Goal: Task Accomplishment & Management: Manage account settings

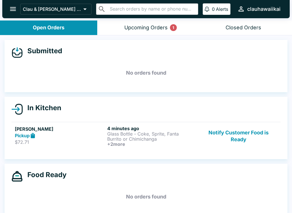
scroll to position [1, 0]
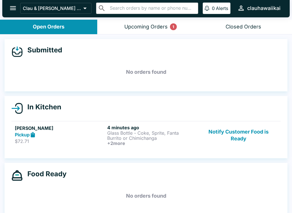
click at [147, 23] on button "Upcoming Orders 1" at bounding box center [145, 27] width 97 height 15
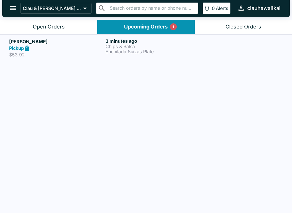
click at [29, 28] on button "Open Orders" at bounding box center [48, 27] width 97 height 15
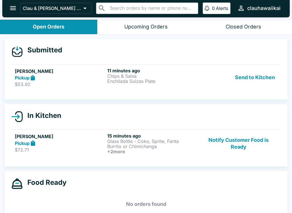
click at [243, 78] on button "Send to Kitchen" at bounding box center [255, 78] width 44 height 20
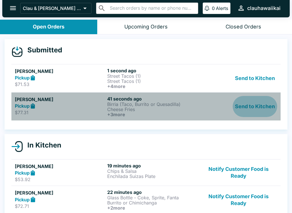
click at [258, 109] on button "Send to Kitchen" at bounding box center [255, 106] width 44 height 21
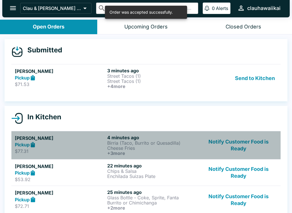
click at [152, 144] on p "Birria (Taco, Burrito or Quesadilla)" at bounding box center [152, 143] width 90 height 5
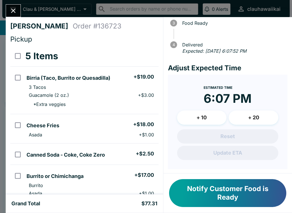
scroll to position [58, 0]
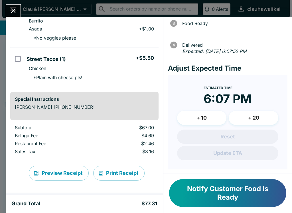
click at [250, 118] on button "+ 20" at bounding box center [254, 118] width 50 height 14
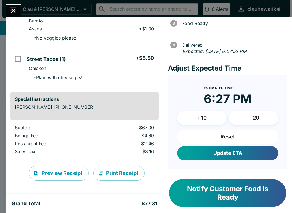
scroll to position [165, 0]
click at [255, 116] on button "+ 20" at bounding box center [254, 118] width 50 height 14
click at [228, 152] on button "Update ETA" at bounding box center [227, 153] width 101 height 14
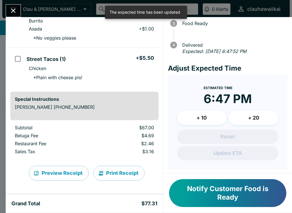
click at [121, 173] on button "Print Receipt" at bounding box center [118, 173] width 51 height 15
click at [11, 6] on button "Close" at bounding box center [13, 11] width 15 height 12
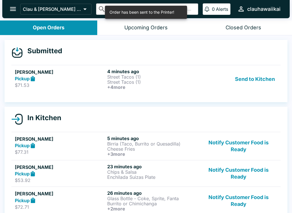
click at [249, 80] on button "Send to Kitchen" at bounding box center [255, 79] width 44 height 21
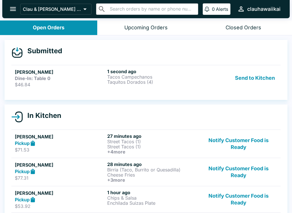
click at [253, 82] on button "Send to Kitchen" at bounding box center [255, 78] width 44 height 19
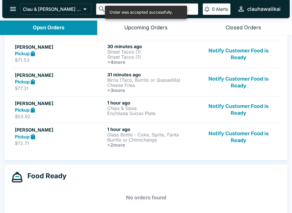
scroll to position [83, 0]
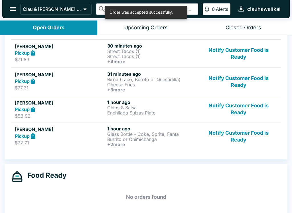
click at [110, 44] on h6 "30 minutes ago" at bounding box center [152, 46] width 90 height 6
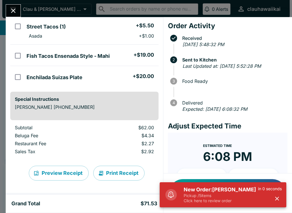
scroll to position [139, 0]
click at [117, 176] on button "Print Receipt" at bounding box center [118, 173] width 51 height 15
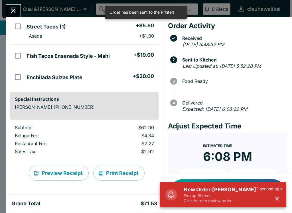
click at [11, 13] on icon "Close" at bounding box center [13, 11] width 8 height 8
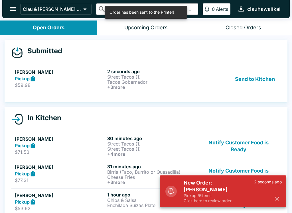
scroll to position [0, 0]
click at [252, 80] on button "Send to Kitchen" at bounding box center [255, 79] width 44 height 21
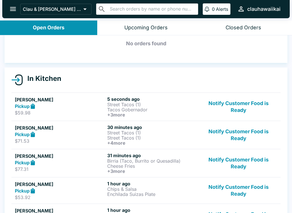
scroll to position [32, 0]
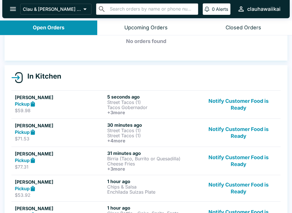
click at [40, 165] on p "$77.31" at bounding box center [60, 167] width 90 height 6
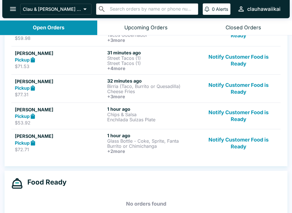
scroll to position [103, 0]
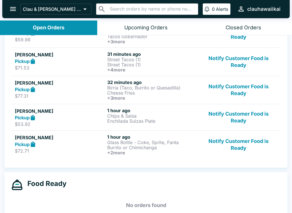
click at [129, 89] on p "Birria (Taco, Burrito or Quesadilla)" at bounding box center [152, 87] width 90 height 5
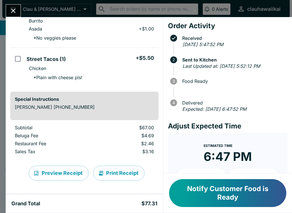
scroll to position [165, 0]
click at [129, 176] on button "Print Receipt" at bounding box center [118, 173] width 51 height 15
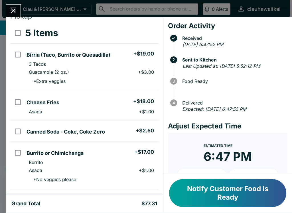
scroll to position [22, 0]
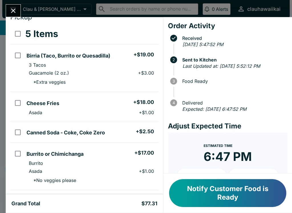
click at [13, 14] on icon "Close" at bounding box center [13, 11] width 8 height 8
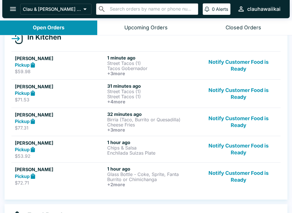
scroll to position [69, 0]
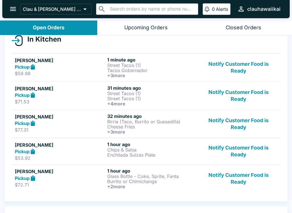
click at [48, 153] on div "Pickup" at bounding box center [60, 152] width 90 height 7
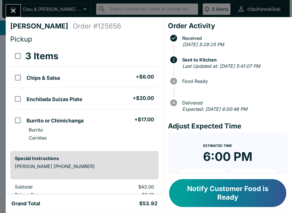
click at [15, 14] on icon "Close" at bounding box center [13, 11] width 8 height 8
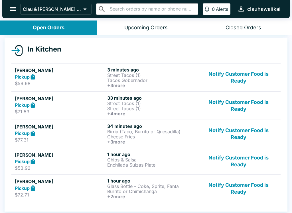
click at [129, 194] on p "Burrito or Chimichanga" at bounding box center [152, 191] width 90 height 5
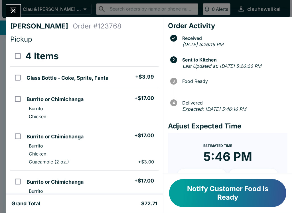
scroll to position [-5, 0]
click at [209, 189] on button "Notify Customer Food is Ready" at bounding box center [227, 193] width 117 height 28
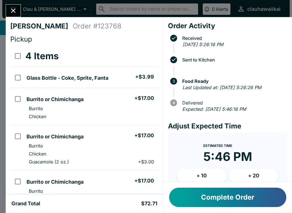
scroll to position [0, 0]
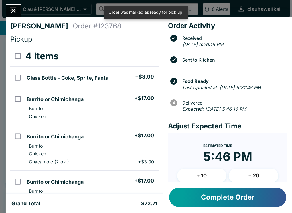
click at [201, 197] on button "Complete Order" at bounding box center [227, 197] width 117 height 19
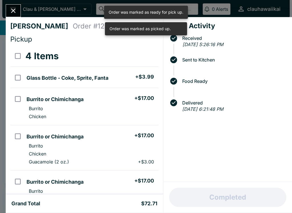
click at [20, 3] on div "[PERSON_NAME] Order # 123768 Pickup 4 Items Glass Bottle - Coke, Sprite, Fanta …" at bounding box center [146, 106] width 292 height 213
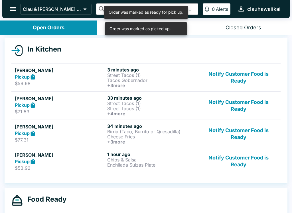
click at [114, 148] on link "[PERSON_NAME] Pickup $53.92 1 hour ago Chips & Salsa Enchilada Suizas Plate Not…" at bounding box center [145, 161] width 269 height 27
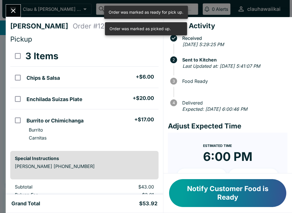
click at [11, 7] on icon "Close" at bounding box center [13, 11] width 8 height 8
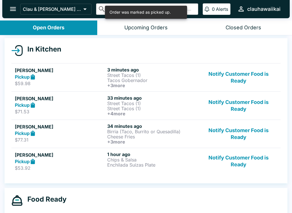
click at [81, 138] on p "$77.31" at bounding box center [60, 140] width 90 height 6
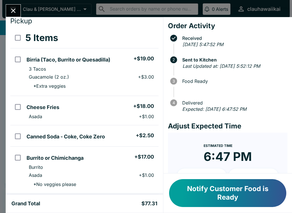
scroll to position [18, 0]
click at [11, 7] on icon "Close" at bounding box center [13, 11] width 8 height 8
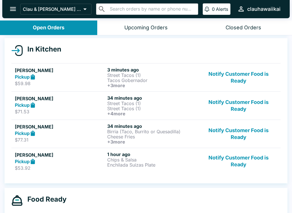
click at [129, 100] on h6 "34 minutes ago" at bounding box center [152, 98] width 90 height 6
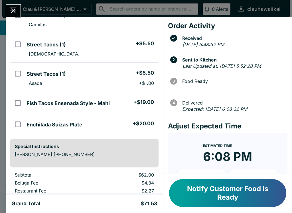
scroll to position [112, 0]
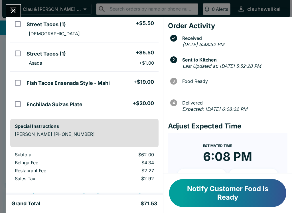
click at [82, 86] on h5 "Fish Tacos Ensenada Style - Mahi" at bounding box center [68, 83] width 83 height 7
checkbox input "true"
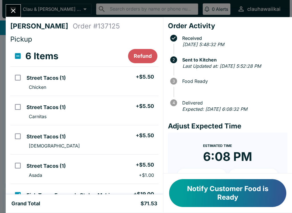
scroll to position [0, 0]
click at [74, 114] on li "Carnitas" at bounding box center [91, 117] width 134 height 8
checkbox input "true"
click at [211, 195] on button "Notify Customer Food is Ready" at bounding box center [227, 193] width 117 height 28
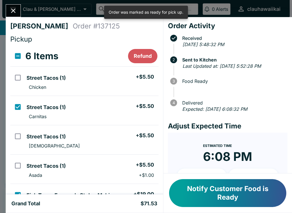
scroll to position [-1, 0]
click at [141, 53] on button "Refund" at bounding box center [142, 56] width 29 height 14
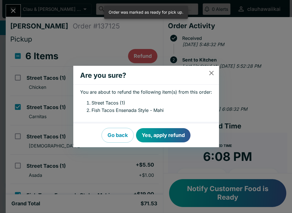
click at [167, 130] on button "Yes, apply refund" at bounding box center [163, 135] width 54 height 14
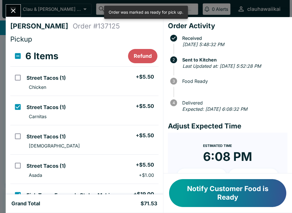
scroll to position [0, 0]
click at [13, 9] on icon "Close" at bounding box center [13, 11] width 8 height 8
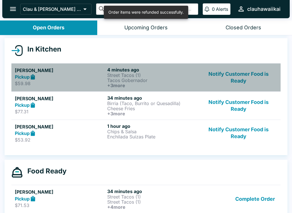
click at [128, 74] on p "Street Tacos (1)" at bounding box center [152, 75] width 90 height 5
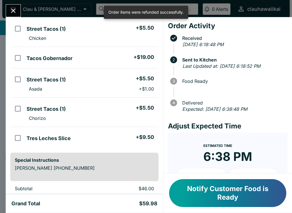
scroll to position [15, 0]
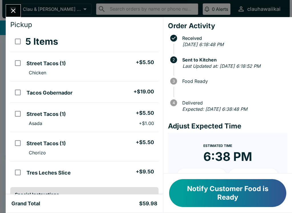
click at [60, 178] on ul "Tres Leches Slice + $9.50" at bounding box center [91, 172] width 134 height 17
click at [145, 39] on button "Refund" at bounding box center [142, 42] width 29 height 14
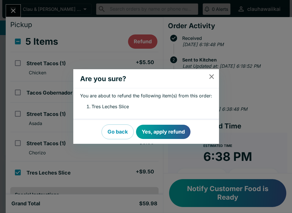
click at [172, 133] on button "Yes, apply refund" at bounding box center [163, 132] width 54 height 14
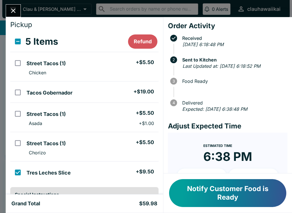
checkbox input "false"
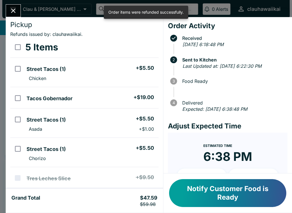
click at [16, 16] on button "Close" at bounding box center [13, 11] width 15 height 12
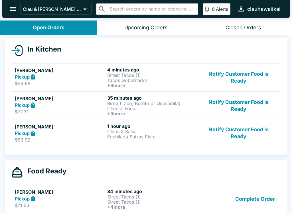
click at [57, 27] on div "Open Orders" at bounding box center [49, 28] width 32 height 7
click at [51, 27] on div "Open Orders" at bounding box center [49, 28] width 32 height 7
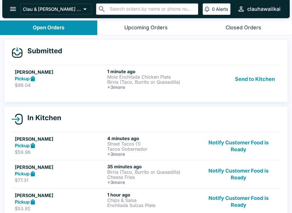
click at [250, 80] on button "Send to Kitchen" at bounding box center [255, 79] width 44 height 21
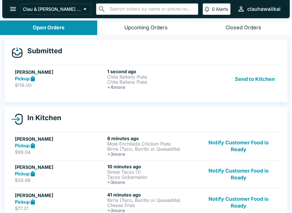
click at [10, 3] on button "open drawer" at bounding box center [13, 9] width 15 height 15
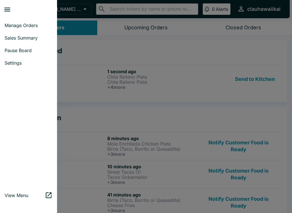
click at [18, 52] on span "Pause Board" at bounding box center [29, 51] width 48 height 6
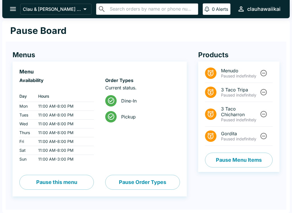
click at [66, 177] on button "Pause this menu" at bounding box center [56, 182] width 74 height 15
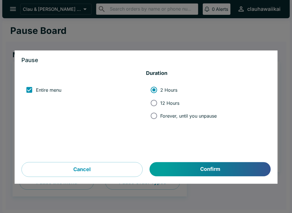
click at [152, 121] on input "Forever, until you unpause" at bounding box center [153, 116] width 13 height 13
radio input "true"
click at [189, 177] on button "Confirm" at bounding box center [210, 170] width 121 height 14
click at [207, 173] on button "Confirm" at bounding box center [210, 170] width 121 height 14
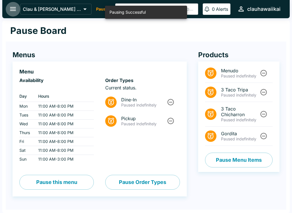
click at [14, 9] on icon "open drawer" at bounding box center [13, 9] width 6 height 4
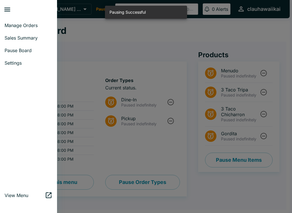
click at [17, 31] on link "Manage Orders" at bounding box center [28, 25] width 57 height 13
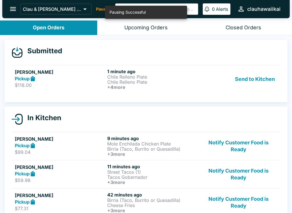
click at [257, 79] on button "Send to Kitchen" at bounding box center [255, 79] width 44 height 21
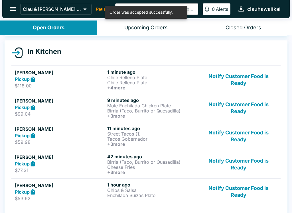
scroll to position [99, 0]
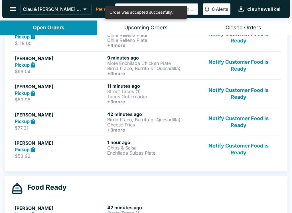
click at [116, 152] on p "Enchilada Suizas Plate" at bounding box center [152, 153] width 90 height 5
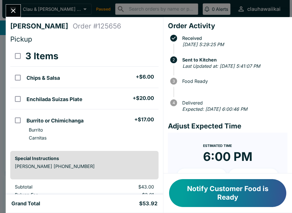
click at [15, 9] on icon "Close" at bounding box center [13, 11] width 5 height 5
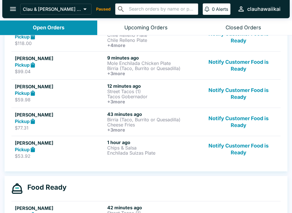
click at [141, 67] on p "Birria (Taco, Burrito or Quesadilla)" at bounding box center [152, 68] width 90 height 5
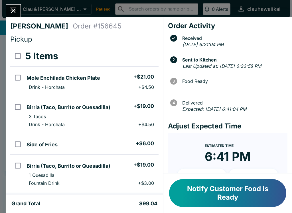
click at [14, 11] on icon "Close" at bounding box center [13, 11] width 5 height 5
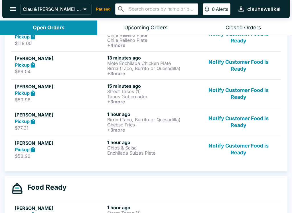
click at [127, 129] on h6 "+ 3 more" at bounding box center [152, 129] width 90 height 5
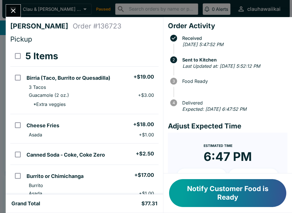
click at [12, 7] on icon "Close" at bounding box center [13, 11] width 8 height 8
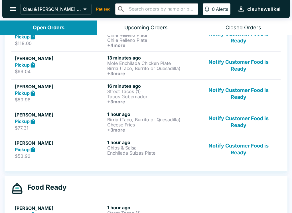
click at [11, 10] on icon "open drawer" at bounding box center [13, 9] width 8 height 8
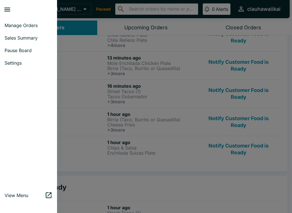
click at [140, 113] on div at bounding box center [146, 106] width 292 height 213
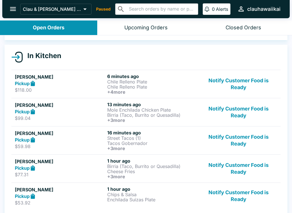
scroll to position [52, 0]
click at [137, 138] on p "Street Tacos (1)" at bounding box center [152, 138] width 90 height 5
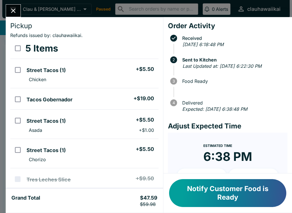
scroll to position [11, 0]
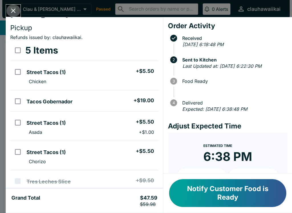
click at [17, 14] on icon "Close" at bounding box center [13, 11] width 8 height 8
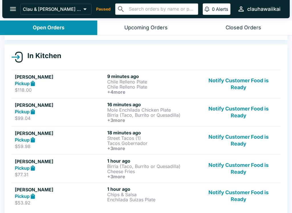
click at [128, 119] on h6 "+ 3 more" at bounding box center [152, 120] width 90 height 5
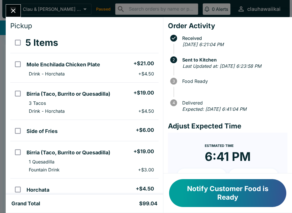
scroll to position [13, 0]
click at [5, 9] on div "[PERSON_NAME] Order # 156645 Pickup 5 Items Mole Enchilada Chicken Plate + $21.…" at bounding box center [146, 106] width 292 height 213
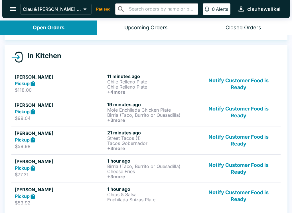
click at [153, 200] on p "Enchilada Suizas Plate" at bounding box center [152, 199] width 90 height 5
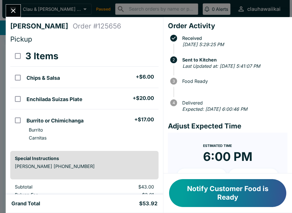
click at [15, 14] on icon "Close" at bounding box center [13, 11] width 8 height 8
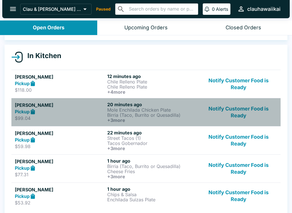
click at [112, 111] on p "Mole Enchilada Chicken Plate" at bounding box center [152, 110] width 90 height 5
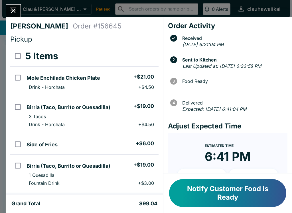
click at [17, 14] on icon "Close" at bounding box center [13, 11] width 8 height 8
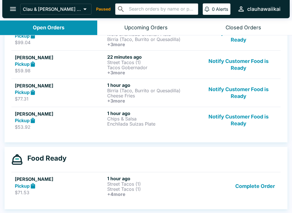
scroll to position [128, 0]
click at [125, 196] on h6 "+ 4 more" at bounding box center [152, 194] width 90 height 5
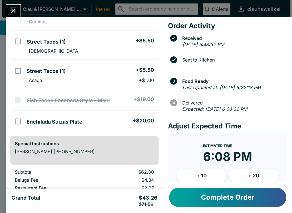
scroll to position [63, 0]
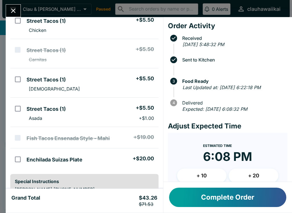
click at [15, 5] on button "Close" at bounding box center [13, 11] width 15 height 12
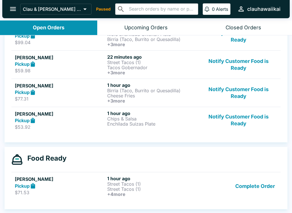
click at [126, 191] on p "Street Tacos (1)" at bounding box center [152, 189] width 90 height 5
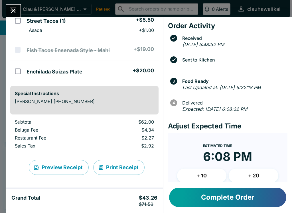
scroll to position [152, 0]
click at [17, 10] on button "Close" at bounding box center [13, 11] width 15 height 12
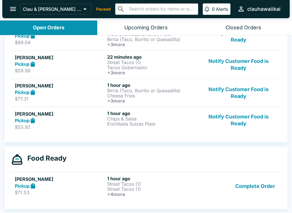
click at [53, 87] on h5 "[PERSON_NAME]" at bounding box center [60, 85] width 90 height 7
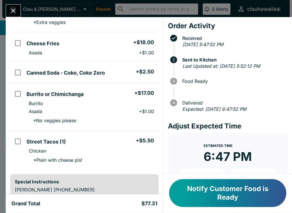
scroll to position [82, 0]
click at [10, 14] on icon "Close" at bounding box center [13, 11] width 8 height 8
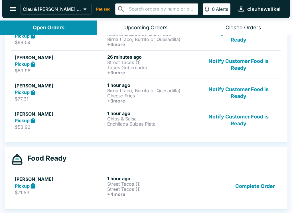
click at [110, 97] on p "Cheese Fries" at bounding box center [152, 95] width 90 height 5
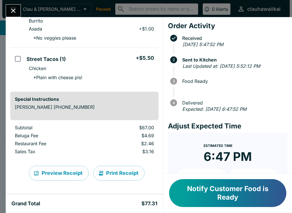
scroll to position [165, 0]
click at [217, 193] on button "Notify Customer Food is Ready" at bounding box center [227, 193] width 117 height 28
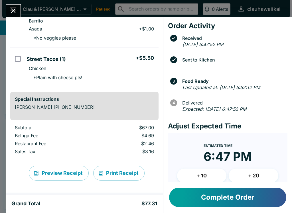
click at [216, 197] on button "Complete Order" at bounding box center [227, 197] width 117 height 19
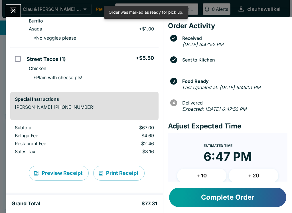
click at [13, 8] on icon "Close" at bounding box center [13, 11] width 8 height 8
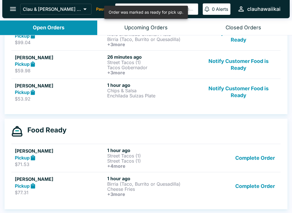
click at [121, 93] on p "Enchilada Suizas Plate" at bounding box center [152, 95] width 90 height 5
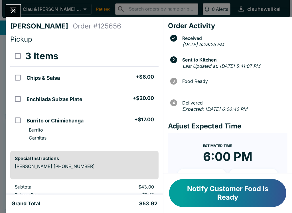
click at [220, 201] on button "Notify Customer Food is Ready" at bounding box center [227, 193] width 117 height 28
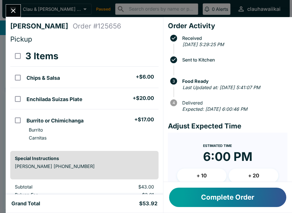
click at [208, 196] on button "Complete Order" at bounding box center [227, 197] width 117 height 19
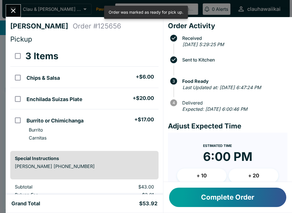
click at [11, 9] on icon "Close" at bounding box center [13, 11] width 5 height 5
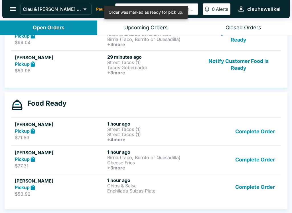
scroll to position [128, 0]
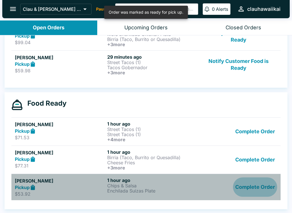
click at [251, 189] on button "Complete Order" at bounding box center [255, 188] width 44 height 20
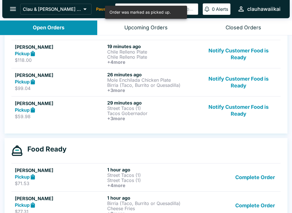
click at [245, 201] on button "Complete Order" at bounding box center [255, 205] width 44 height 21
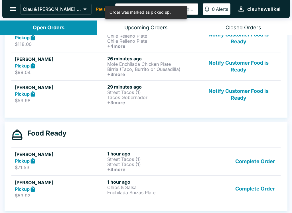
scroll to position [98, 0]
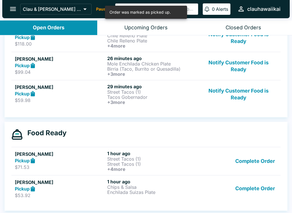
click at [247, 188] on button "Complete Order" at bounding box center [255, 189] width 44 height 20
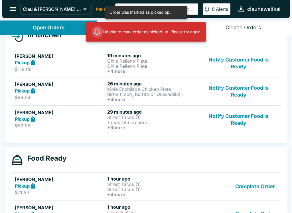
scroll to position [90, 0]
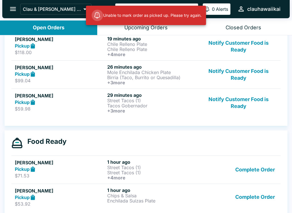
click at [120, 176] on h6 "+ 4 more" at bounding box center [152, 177] width 90 height 5
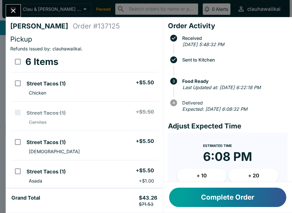
click at [16, 10] on icon "Close" at bounding box center [13, 11] width 8 height 8
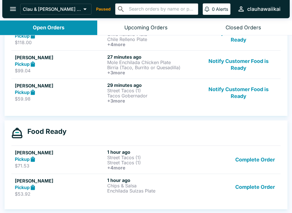
scroll to position [100, 0]
click at [242, 189] on button "Complete Order" at bounding box center [255, 188] width 44 height 20
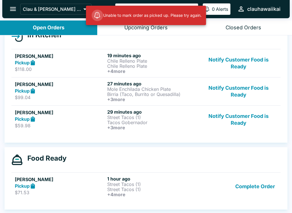
scroll to position [73, 0]
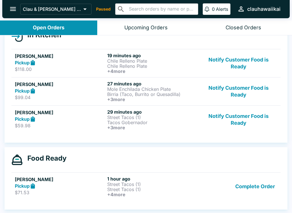
click at [113, 109] on h6 "29 minutes ago" at bounding box center [152, 112] width 90 height 6
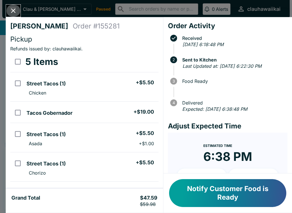
click at [11, 12] on icon "Close" at bounding box center [13, 11] width 8 height 8
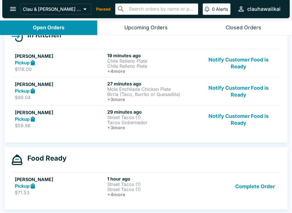
click at [130, 90] on p "Mole Enchilada Chicken Plate" at bounding box center [152, 89] width 90 height 5
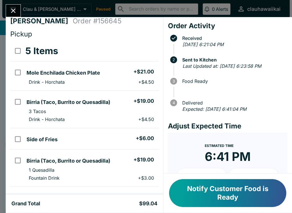
scroll to position [1, 0]
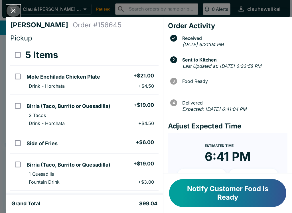
click at [11, 10] on icon "Close" at bounding box center [13, 11] width 8 height 8
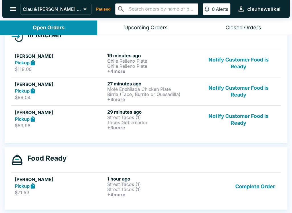
click at [142, 70] on h6 "+ 4 more" at bounding box center [152, 71] width 90 height 5
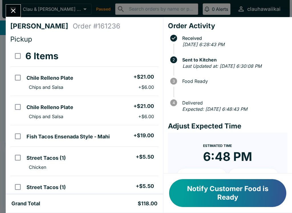
click at [11, 76] on input "orders table" at bounding box center [17, 77] width 13 height 13
checkbox input "true"
click at [15, 113] on input "orders table" at bounding box center [17, 107] width 13 height 13
checkbox input "true"
click at [22, 139] on input "orders table" at bounding box center [17, 136] width 13 height 13
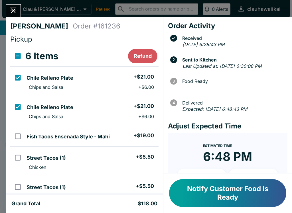
checkbox input "true"
click at [139, 56] on button "Refund" at bounding box center [142, 56] width 29 height 14
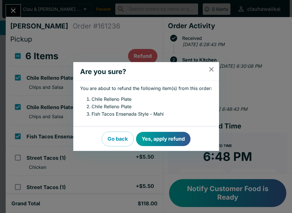
click at [161, 141] on button "Yes, apply refund" at bounding box center [163, 139] width 54 height 14
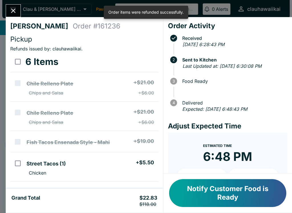
checkbox input "false"
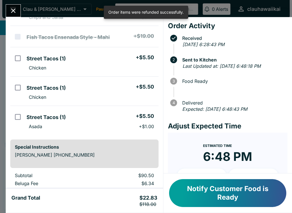
click at [14, 6] on button "Close" at bounding box center [13, 11] width 15 height 12
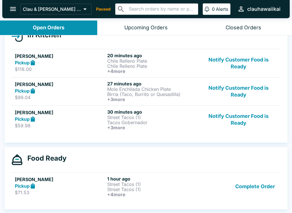
click at [117, 87] on p "Mole Enchilada Chicken Plate" at bounding box center [152, 89] width 90 height 5
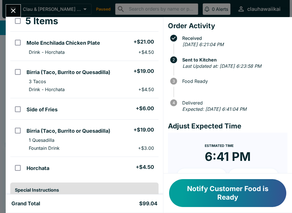
scroll to position [12, 0]
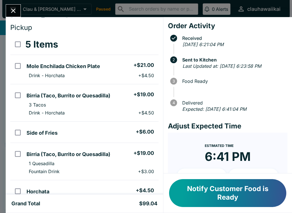
click at [8, 3] on div "[PERSON_NAME] Order # 156645 Pickup 5 Items Mole Enchilada Chicken Plate + $21.…" at bounding box center [146, 106] width 292 height 213
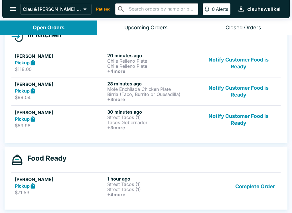
click at [114, 129] on h6 "+ 3 more" at bounding box center [152, 127] width 90 height 5
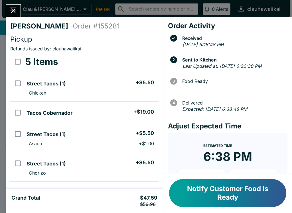
click at [11, 12] on icon "Close" at bounding box center [13, 11] width 8 height 8
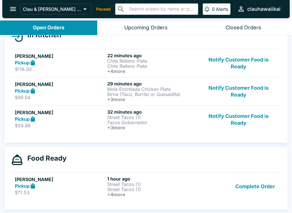
click at [122, 88] on p "Mole Enchilada Chicken Plate" at bounding box center [152, 89] width 90 height 5
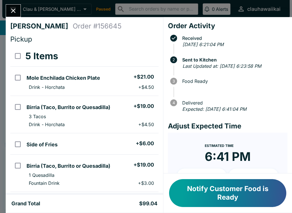
click at [9, 7] on button "Close" at bounding box center [13, 11] width 15 height 12
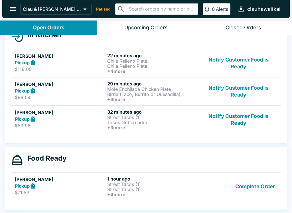
click at [122, 64] on p "Chile Relleno Plate" at bounding box center [152, 66] width 90 height 5
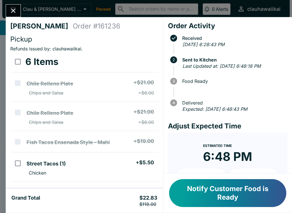
click at [7, 7] on button "Close" at bounding box center [13, 11] width 15 height 12
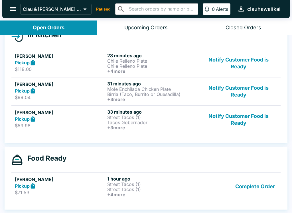
scroll to position [73, 0]
click at [249, 24] on button "Closed Orders" at bounding box center [243, 28] width 97 height 15
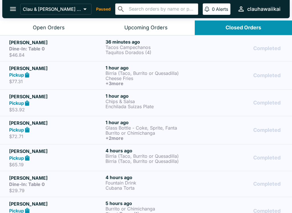
click at [62, 50] on div "Dine-In: Table 0" at bounding box center [56, 49] width 94 height 6
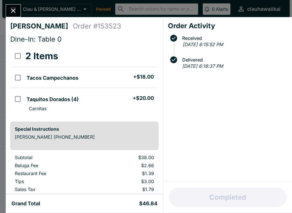
click at [10, 13] on icon "Close" at bounding box center [13, 11] width 8 height 8
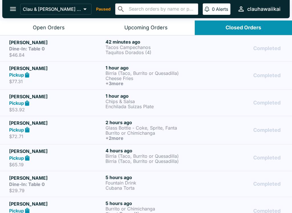
click at [74, 25] on button "Open Orders" at bounding box center [48, 28] width 97 height 15
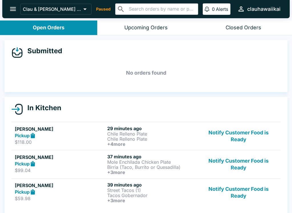
click at [117, 136] on p "Chile Relleno Plate" at bounding box center [152, 133] width 90 height 5
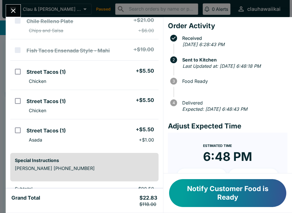
scroll to position [90, 0]
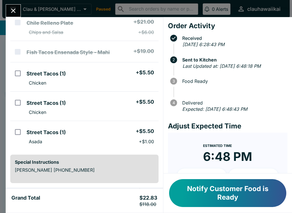
click at [15, 11] on icon "Close" at bounding box center [13, 11] width 8 height 8
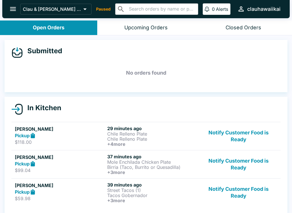
click at [136, 168] on p "Birria (Taco, Burrito or Quesadilla)" at bounding box center [152, 167] width 90 height 5
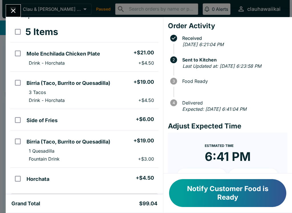
scroll to position [22, 0]
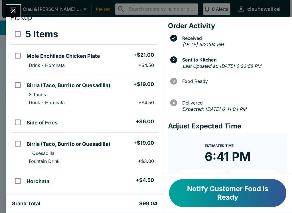
click at [14, 10] on icon "Close" at bounding box center [13, 11] width 5 height 5
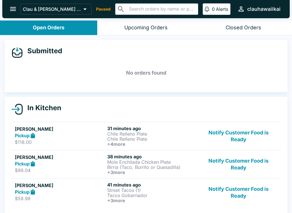
click at [124, 137] on p "Chile Relleno Plate" at bounding box center [152, 139] width 90 height 5
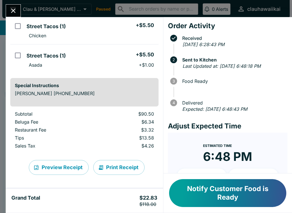
scroll to position [167, 0]
click at [7, 10] on button "Close" at bounding box center [13, 11] width 15 height 12
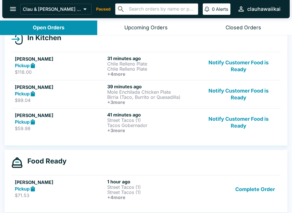
scroll to position [70, 0]
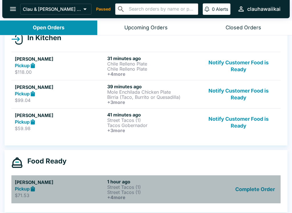
click at [119, 189] on p "Street Tacos (1)" at bounding box center [152, 187] width 90 height 5
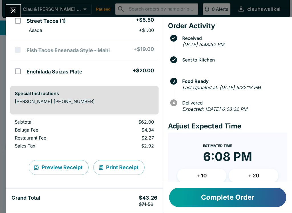
scroll to position [151, 0]
click at [112, 165] on button "Print Receipt" at bounding box center [118, 167] width 51 height 15
click at [20, 10] on button "Close" at bounding box center [13, 11] width 15 height 12
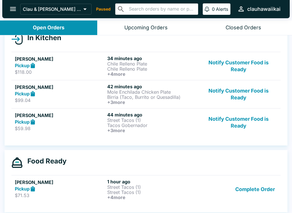
click at [127, 97] on p "Birria (Taco, Burrito or Quesadilla)" at bounding box center [152, 97] width 90 height 5
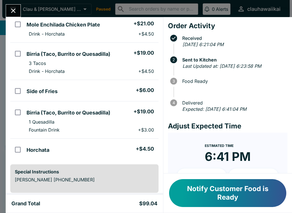
scroll to position [44, 0]
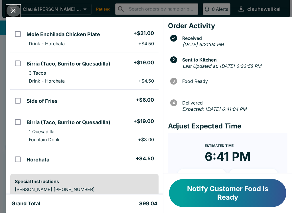
click at [13, 12] on icon "Close" at bounding box center [13, 11] width 5 height 5
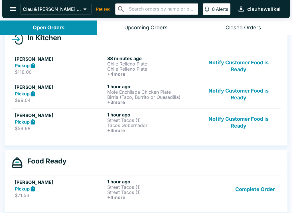
click at [126, 193] on p "Street Tacos (1)" at bounding box center [152, 192] width 90 height 5
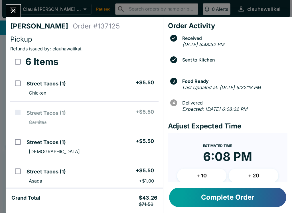
click at [14, 9] on icon "Close" at bounding box center [13, 11] width 8 height 8
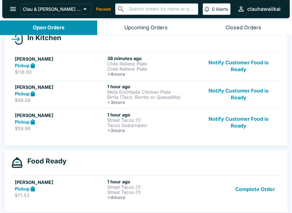
click at [123, 93] on p "Mole Enchilada Chicken Plate" at bounding box center [152, 92] width 90 height 5
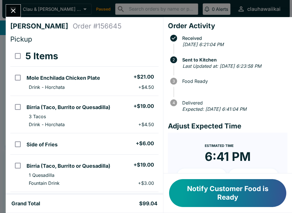
click at [12, 15] on button "Close" at bounding box center [13, 11] width 15 height 12
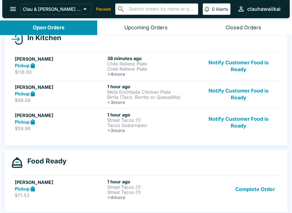
click at [128, 189] on p "Street Tacos (1)" at bounding box center [152, 187] width 90 height 5
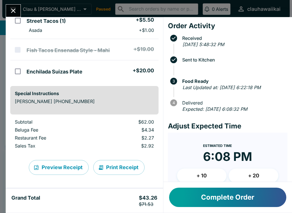
scroll to position [151, 0]
click at [126, 167] on button "Print Receipt" at bounding box center [118, 167] width 51 height 15
click at [14, 5] on button "Close" at bounding box center [13, 11] width 15 height 12
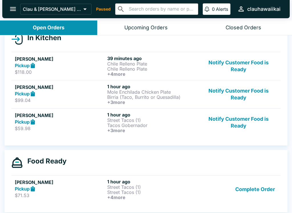
click at [112, 188] on p "Street Tacos (1)" at bounding box center [152, 187] width 90 height 5
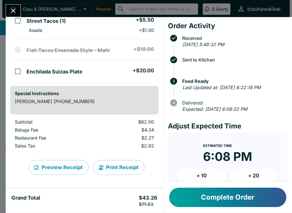
scroll to position [151, 0]
click at [13, 10] on icon "Close" at bounding box center [13, 11] width 8 height 8
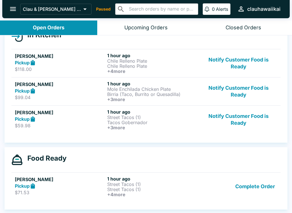
scroll to position [73, 0]
click at [108, 133] on link "[PERSON_NAME] Pickup $59.98 1 hour ago Street Tacos (1) Tacos Gobernador + 3 mo…" at bounding box center [145, 120] width 269 height 28
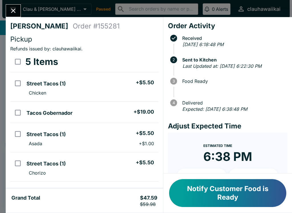
click at [12, 11] on icon "Close" at bounding box center [13, 11] width 8 height 8
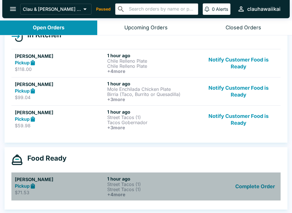
click at [124, 192] on h6 "+ 4 more" at bounding box center [152, 194] width 90 height 5
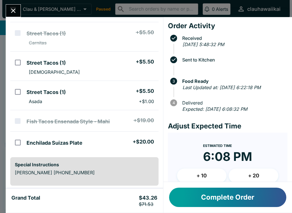
scroll to position [80, 0]
click at [11, 11] on icon "Close" at bounding box center [13, 11] width 8 height 8
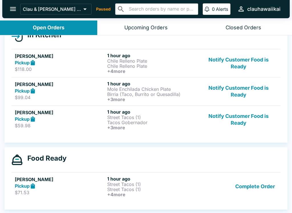
click at [125, 55] on h6 "1 hour ago" at bounding box center [152, 56] width 90 height 6
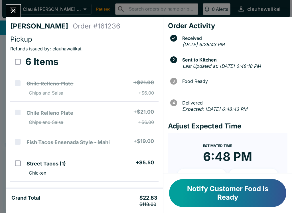
click at [12, 17] on button "Close" at bounding box center [13, 11] width 15 height 12
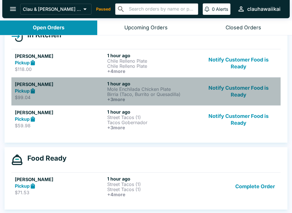
click at [118, 88] on p "Mole Enchilada Chicken Plate" at bounding box center [152, 89] width 90 height 5
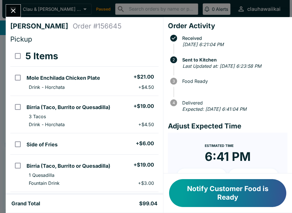
click at [12, 20] on div "[PERSON_NAME] Order # 156645 Pickup 5 Items Mole Enchilada Chicken Plate + $21.…" at bounding box center [84, 106] width 157 height 178
click at [14, 10] on icon "Close" at bounding box center [13, 11] width 5 height 5
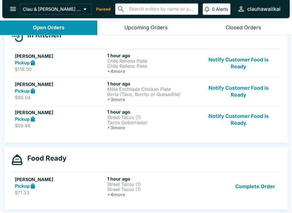
click at [108, 85] on h6 "1 hour ago" at bounding box center [152, 84] width 90 height 6
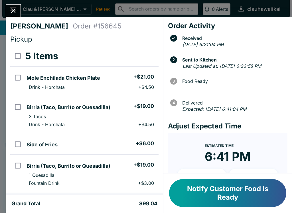
click at [14, 13] on icon "Close" at bounding box center [13, 11] width 8 height 8
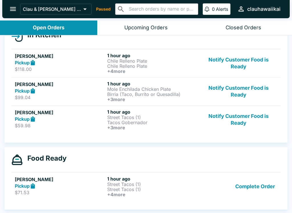
click at [131, 66] on p "Chile Relleno Plate" at bounding box center [152, 66] width 90 height 5
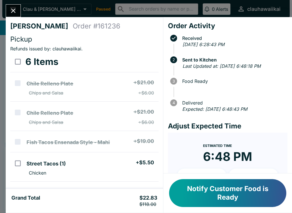
click at [226, 183] on button "Notify Customer Food is Ready" at bounding box center [227, 193] width 117 height 28
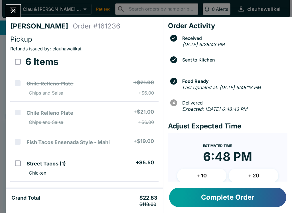
click at [232, 198] on button "Complete Order" at bounding box center [227, 197] width 117 height 19
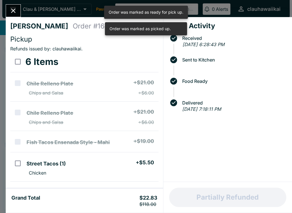
scroll to position [45, 0]
click at [11, 6] on button "Close" at bounding box center [13, 11] width 15 height 12
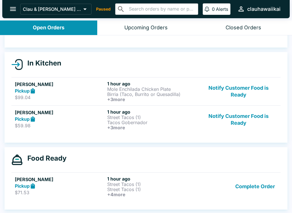
scroll to position [1, 0]
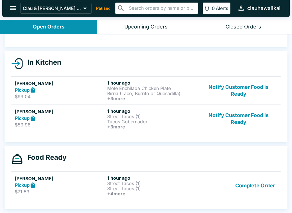
click at [126, 118] on p "Street Tacos (1)" at bounding box center [152, 116] width 90 height 5
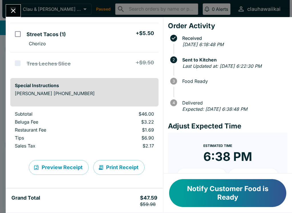
scroll to position [130, 0]
click at [118, 169] on button "Print Receipt" at bounding box center [118, 167] width 51 height 15
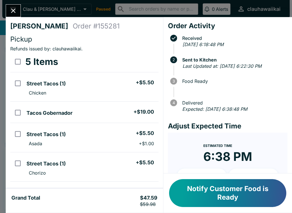
scroll to position [0, 0]
click at [13, 10] on icon "Close" at bounding box center [13, 11] width 8 height 8
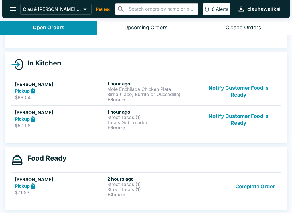
click at [114, 122] on p "Tacos Gobernador" at bounding box center [152, 122] width 90 height 5
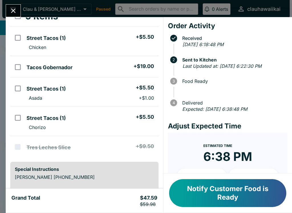
scroll to position [46, 0]
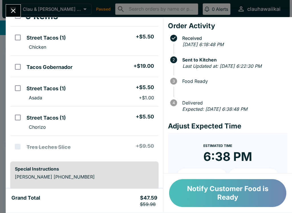
click at [217, 191] on button "Notify Customer Food is Ready" at bounding box center [227, 193] width 117 height 28
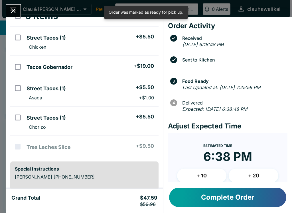
click at [228, 195] on button "Complete Order" at bounding box center [227, 197] width 117 height 19
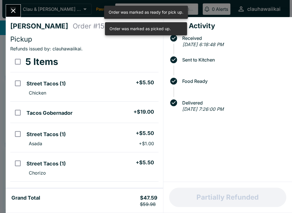
scroll to position [0, 0]
click at [13, 12] on icon "Close" at bounding box center [13, 11] width 8 height 8
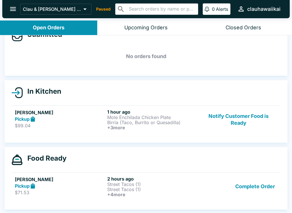
click at [140, 123] on p "Birria (Taco, Burrito or Quesadilla)" at bounding box center [152, 122] width 90 height 5
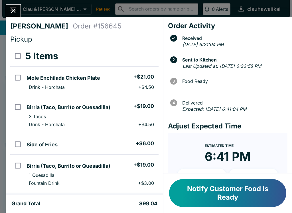
click at [214, 195] on button "Notify Customer Food is Ready" at bounding box center [227, 193] width 117 height 28
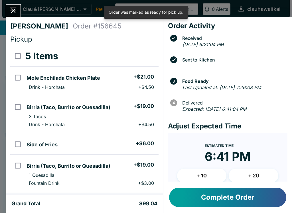
click at [214, 201] on button "Complete Order" at bounding box center [227, 197] width 117 height 19
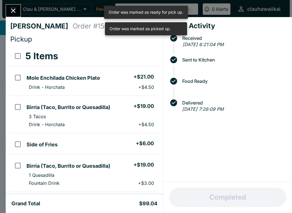
scroll to position [7, 0]
click at [9, 3] on div "[PERSON_NAME] Order # 156645 Pickup 5 Items Mole Enchilada Chicken Plate + $21.…" at bounding box center [146, 106] width 292 height 213
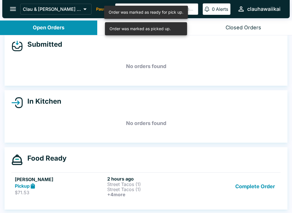
click at [129, 195] on h6 "+ 4 more" at bounding box center [152, 194] width 90 height 5
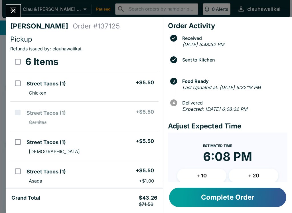
click at [217, 195] on button "Complete Order" at bounding box center [227, 197] width 117 height 19
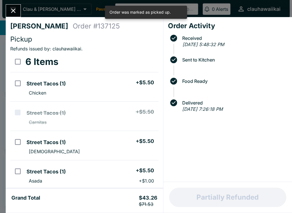
click at [10, 9] on icon "Close" at bounding box center [13, 11] width 8 height 8
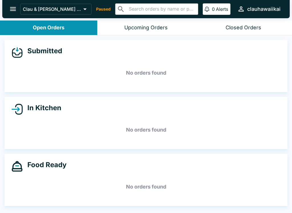
click at [238, 26] on div "Closed Orders" at bounding box center [244, 28] width 36 height 7
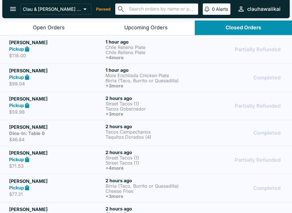
click at [115, 187] on p "Birria (Taco, Burrito or Quesadilla)" at bounding box center [153, 186] width 94 height 5
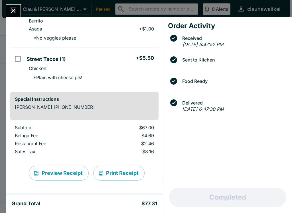
scroll to position [165, 0]
click at [9, 9] on button "Close" at bounding box center [13, 11] width 15 height 12
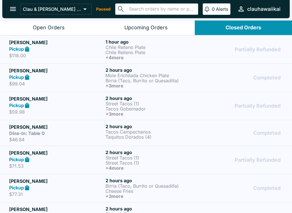
click at [120, 159] on p "Street Tacos (1)" at bounding box center [153, 157] width 94 height 5
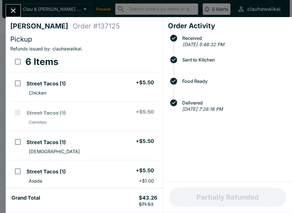
click at [16, 11] on icon "Close" at bounding box center [13, 11] width 8 height 8
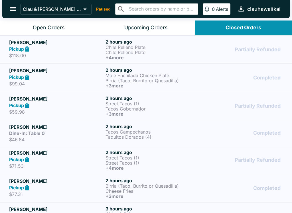
click at [116, 182] on h6 "2 hours ago" at bounding box center [153, 181] width 94 height 6
